Goal: Task Accomplishment & Management: Manage account settings

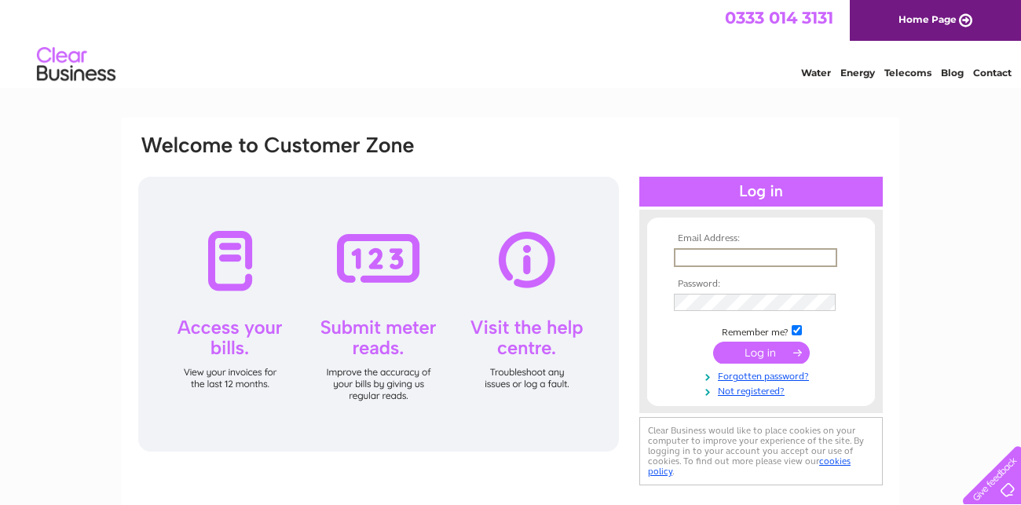
type input "olliemoat@rocketmail.com"
click at [753, 350] on input "submit" at bounding box center [761, 353] width 97 height 22
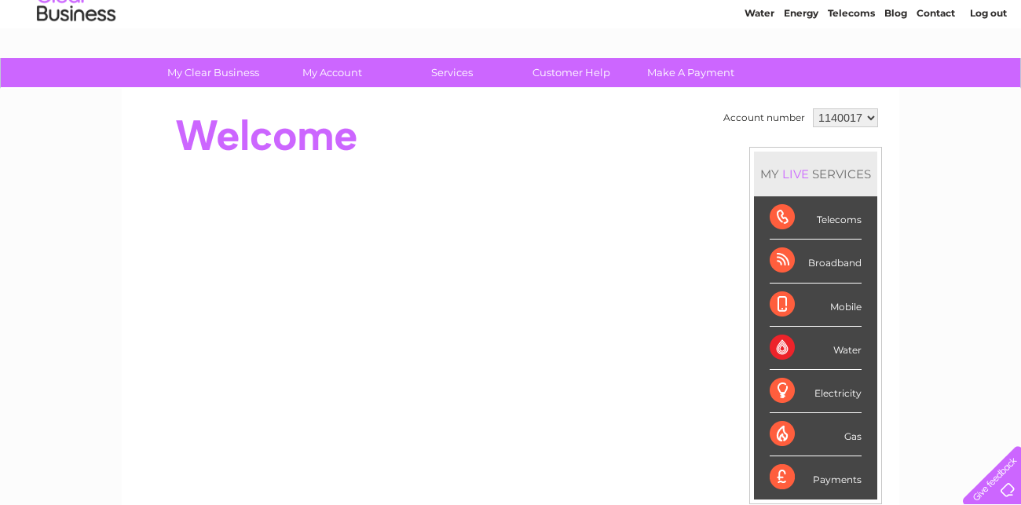
scroll to position [62, 0]
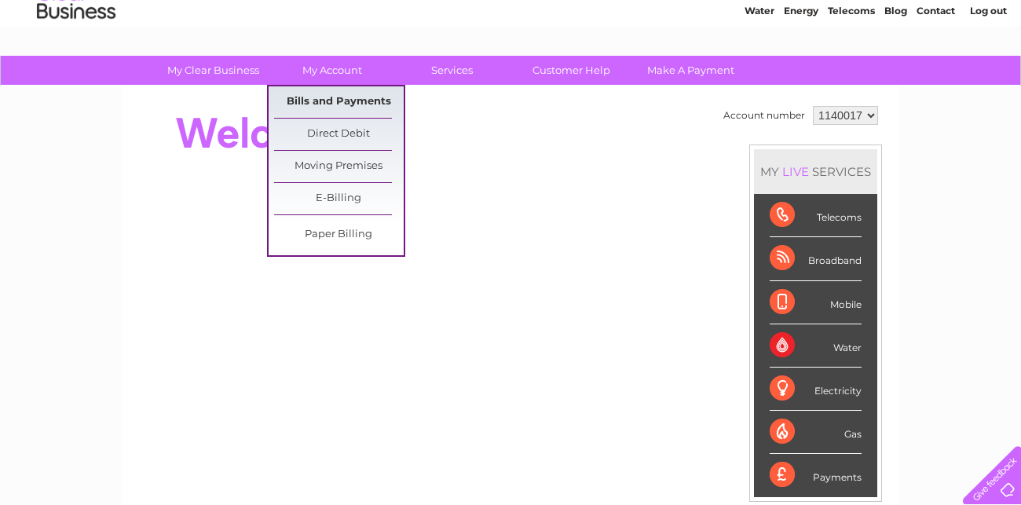
click at [310, 98] on link "Bills and Payments" at bounding box center [339, 101] width 130 height 31
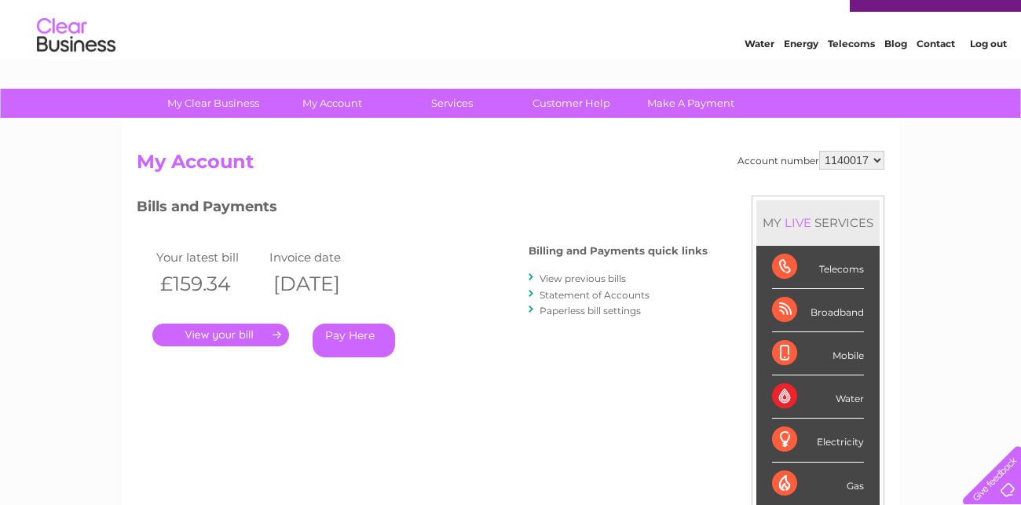
scroll to position [31, 0]
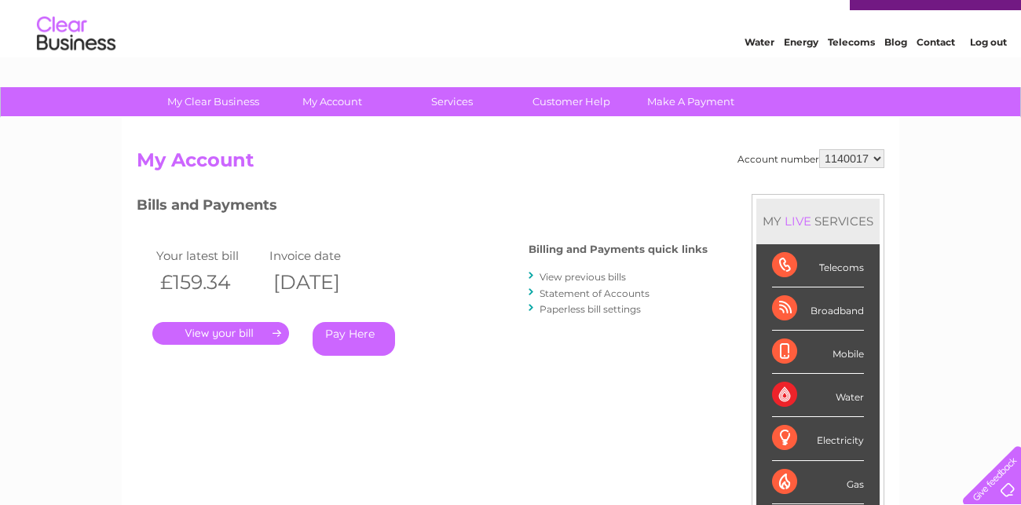
click at [588, 277] on link "View previous bills" at bounding box center [583, 277] width 86 height 12
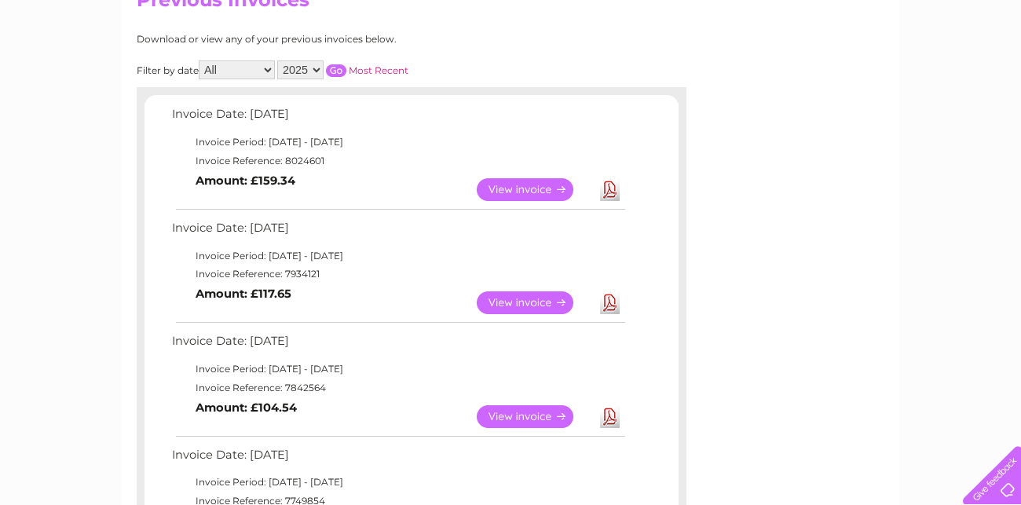
scroll to position [188, 0]
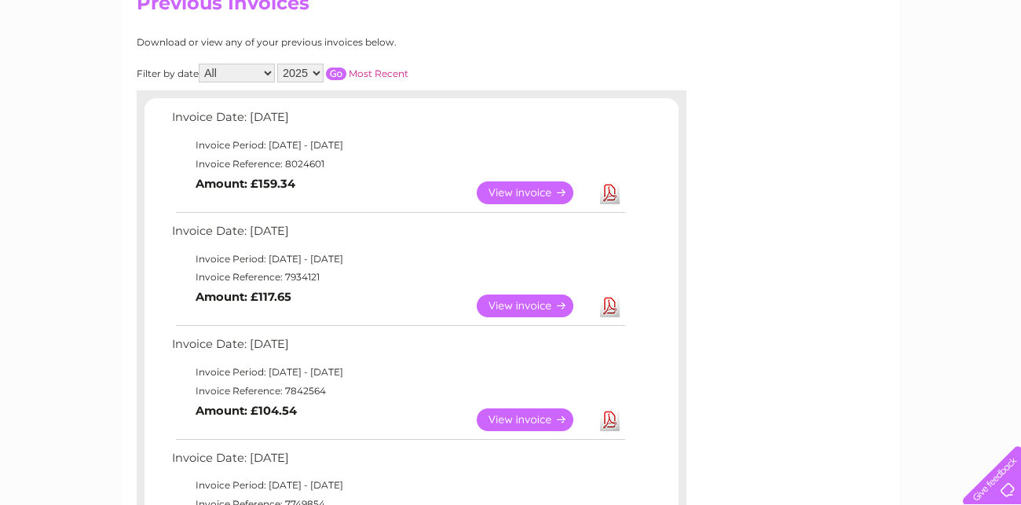
click at [515, 196] on link "View" at bounding box center [534, 192] width 115 height 23
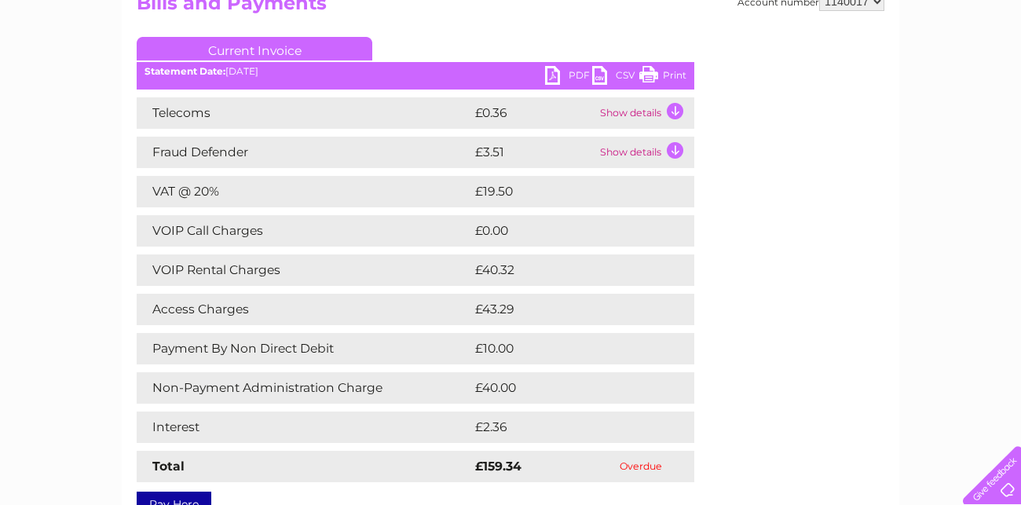
scroll to position [219, 0]
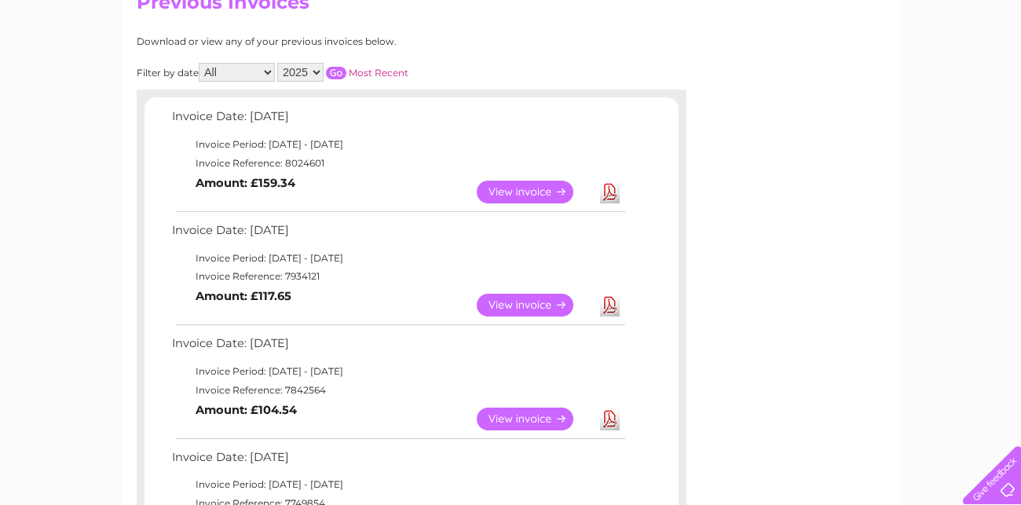
click at [511, 304] on link "View" at bounding box center [534, 305] width 115 height 23
